Goal: Task Accomplishment & Management: Manage account settings

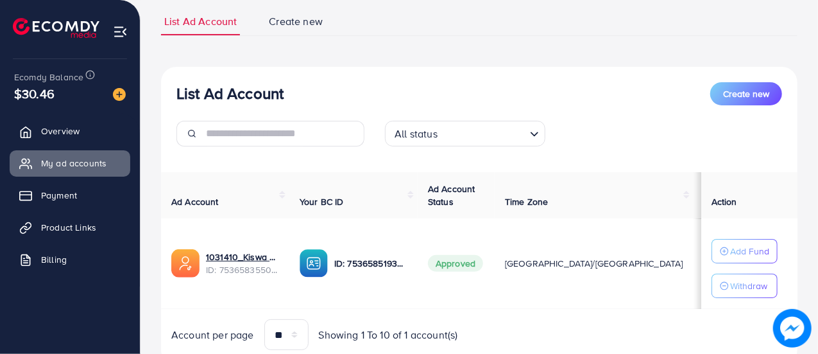
scroll to position [87, 0]
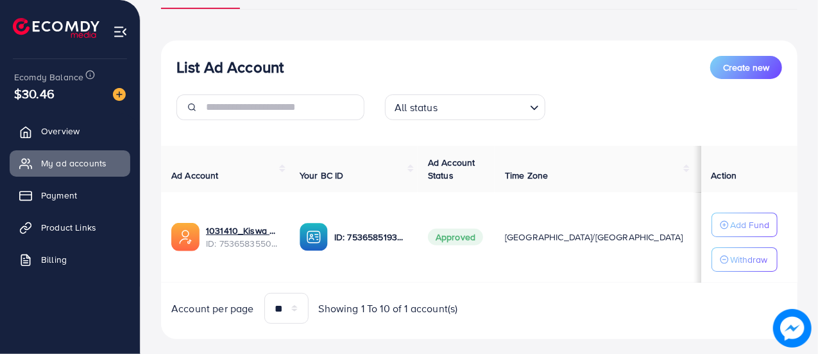
scroll to position [114, 0]
